Goal: Task Accomplishment & Management: Manage account settings

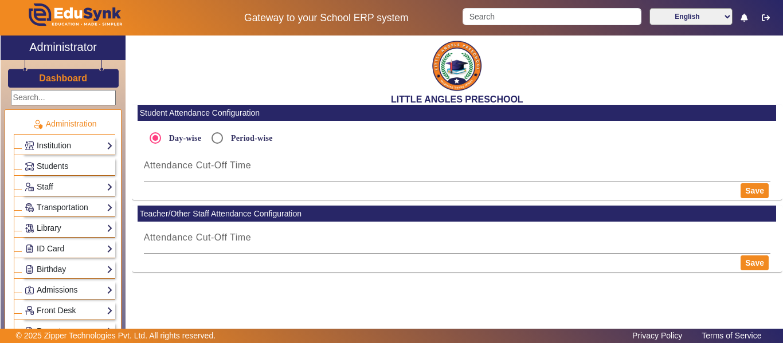
click at [57, 143] on link "Institution" at bounding box center [69, 145] width 88 height 13
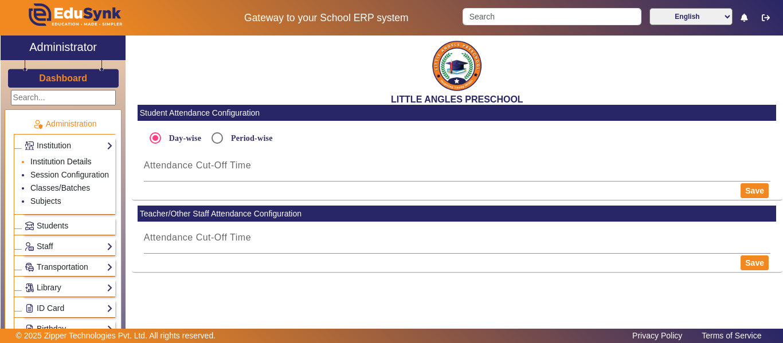
click at [64, 162] on link "Institution Details" at bounding box center [60, 161] width 61 height 9
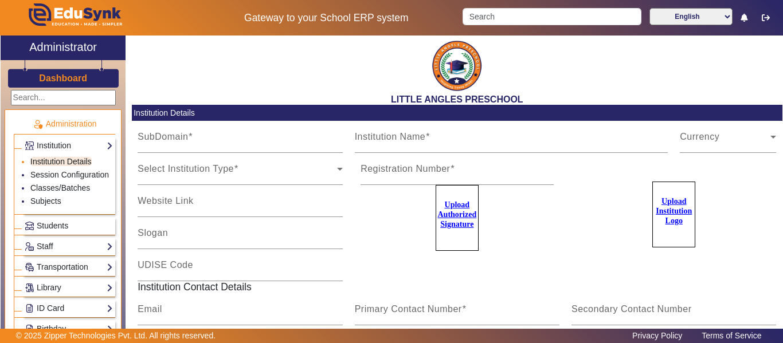
type input "LittleAnglesPN"
type input "LITTLE ANGLES PRESCHOOL"
type input "NA"
type input "[EMAIL_ADDRESS][DOMAIN_NAME]"
type input "9764614644"
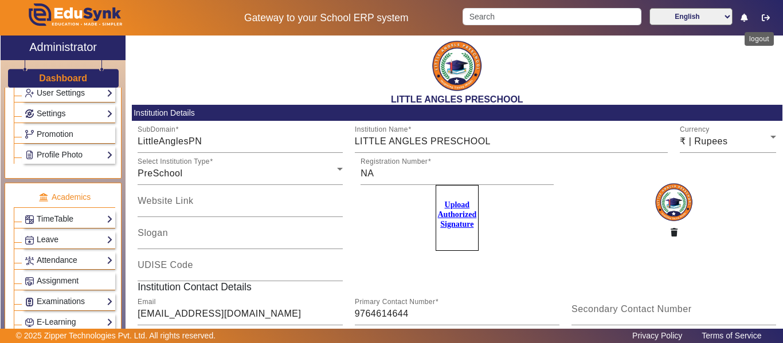
click at [764, 14] on icon "button" at bounding box center [766, 18] width 8 height 8
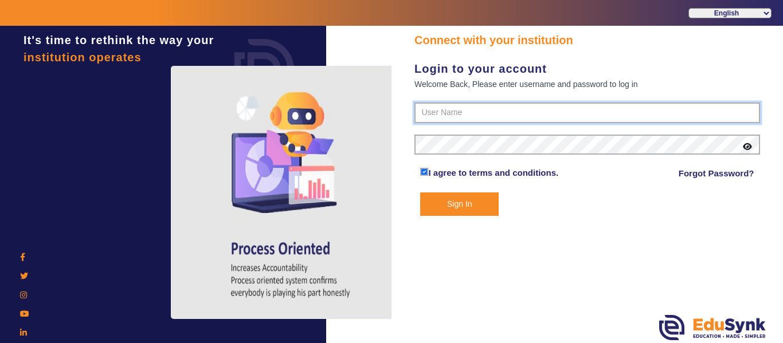
type input "9764614644"
